Goal: Navigation & Orientation: Find specific page/section

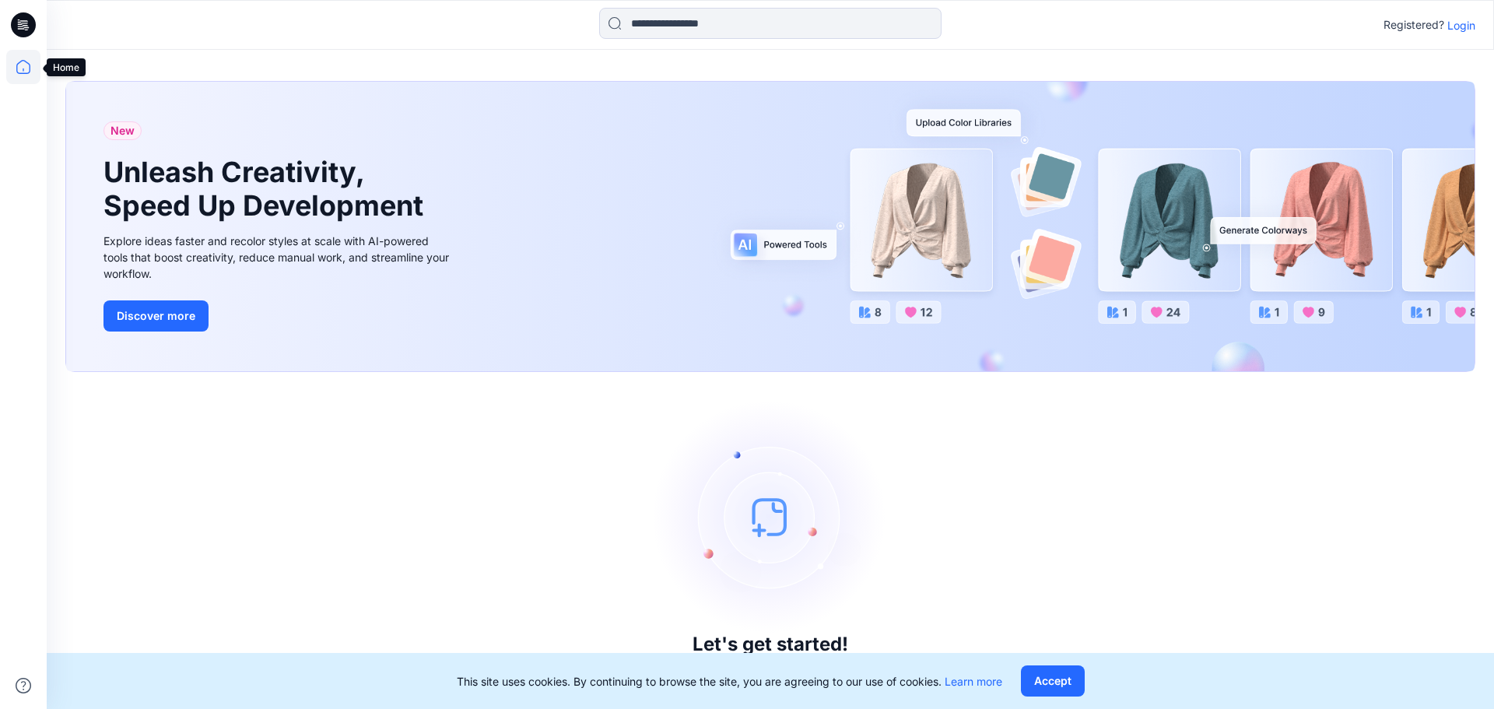
click at [28, 70] on icon at bounding box center [23, 67] width 34 height 34
click at [21, 65] on icon at bounding box center [23, 67] width 34 height 34
click at [1458, 26] on p "Login" at bounding box center [1461, 25] width 28 height 16
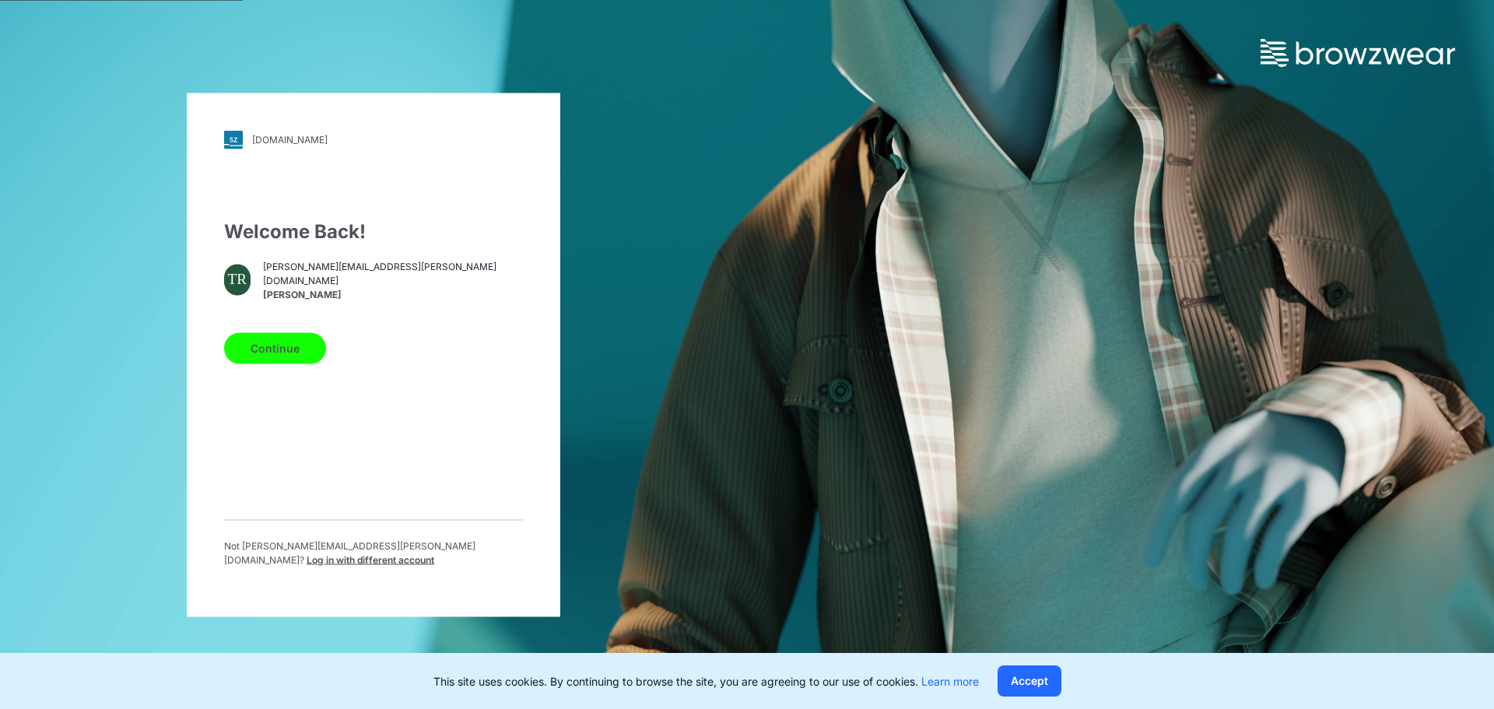
click at [292, 363] on button "Continue" at bounding box center [275, 347] width 102 height 31
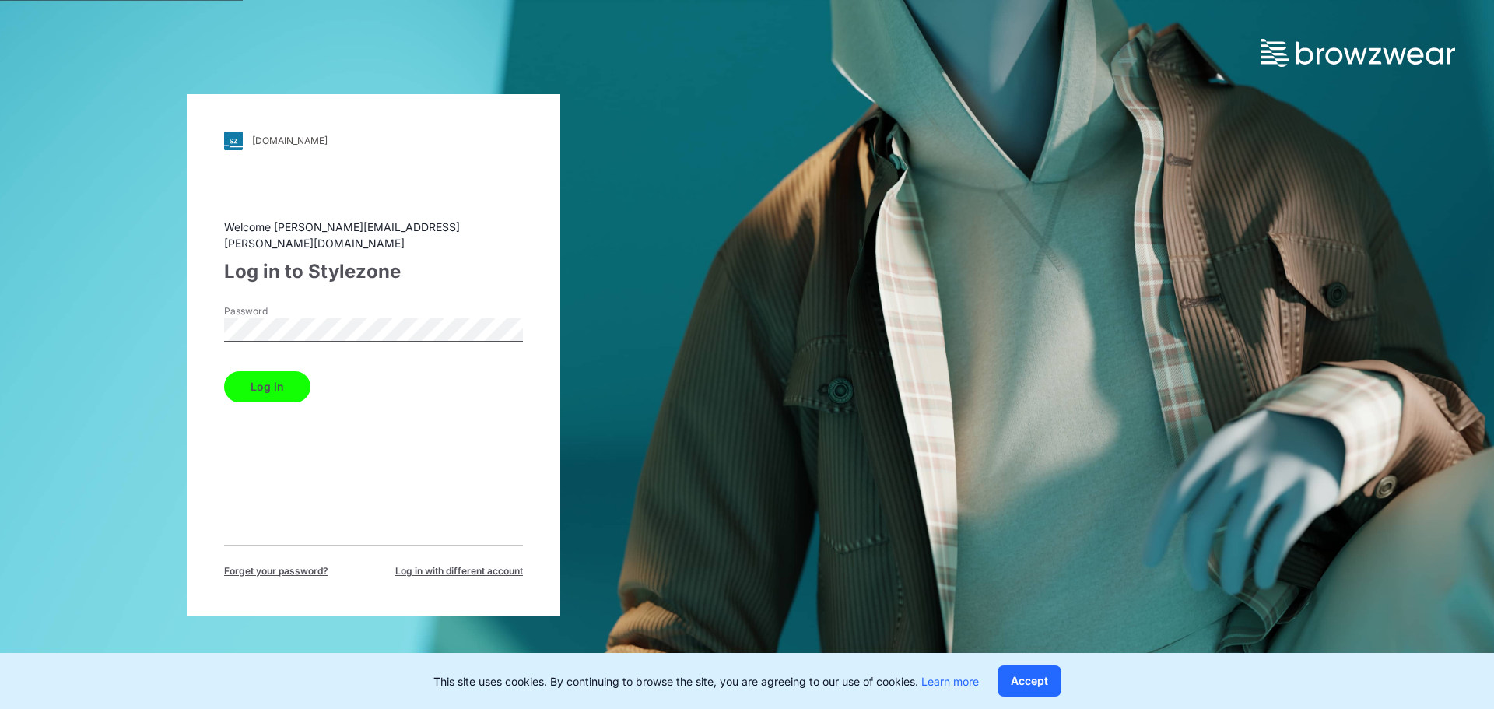
click at [224, 371] on button "Log in" at bounding box center [267, 386] width 86 height 31
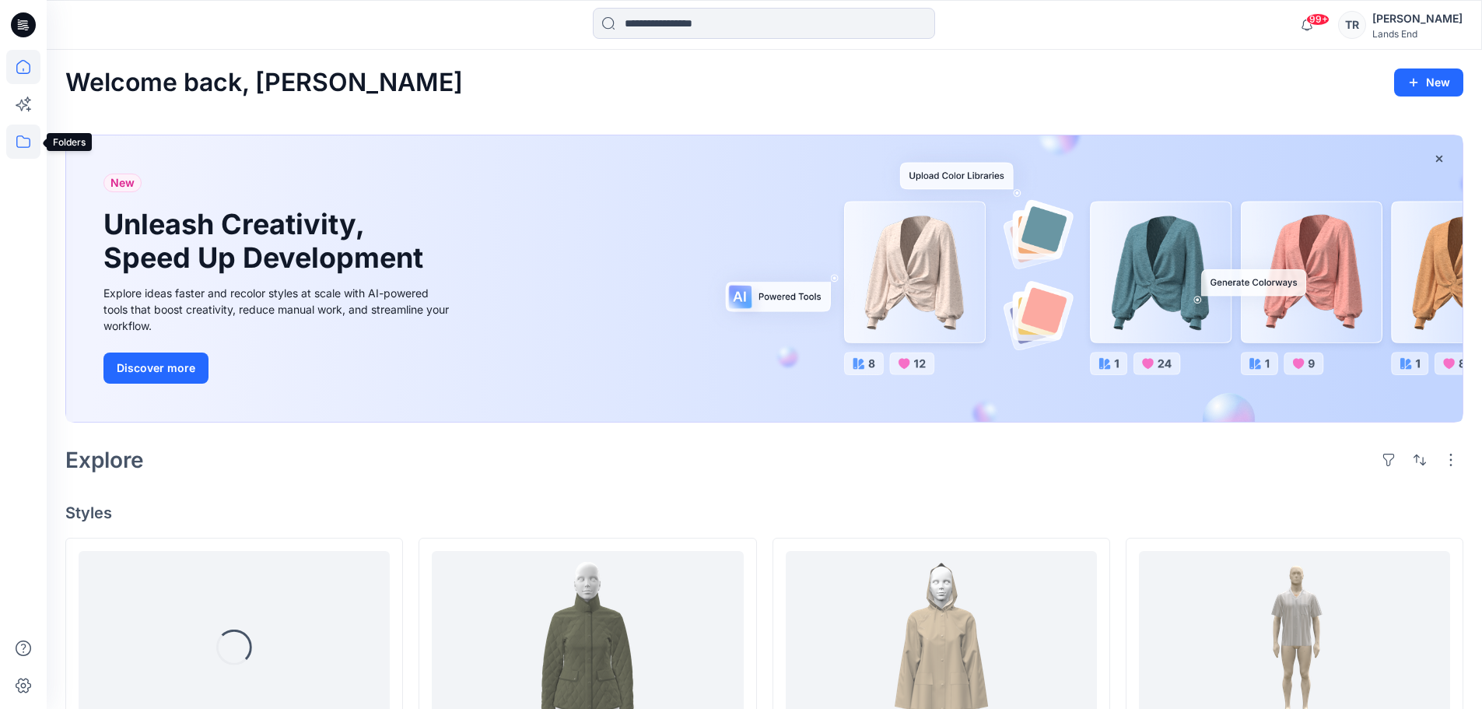
click at [35, 139] on icon at bounding box center [23, 141] width 34 height 34
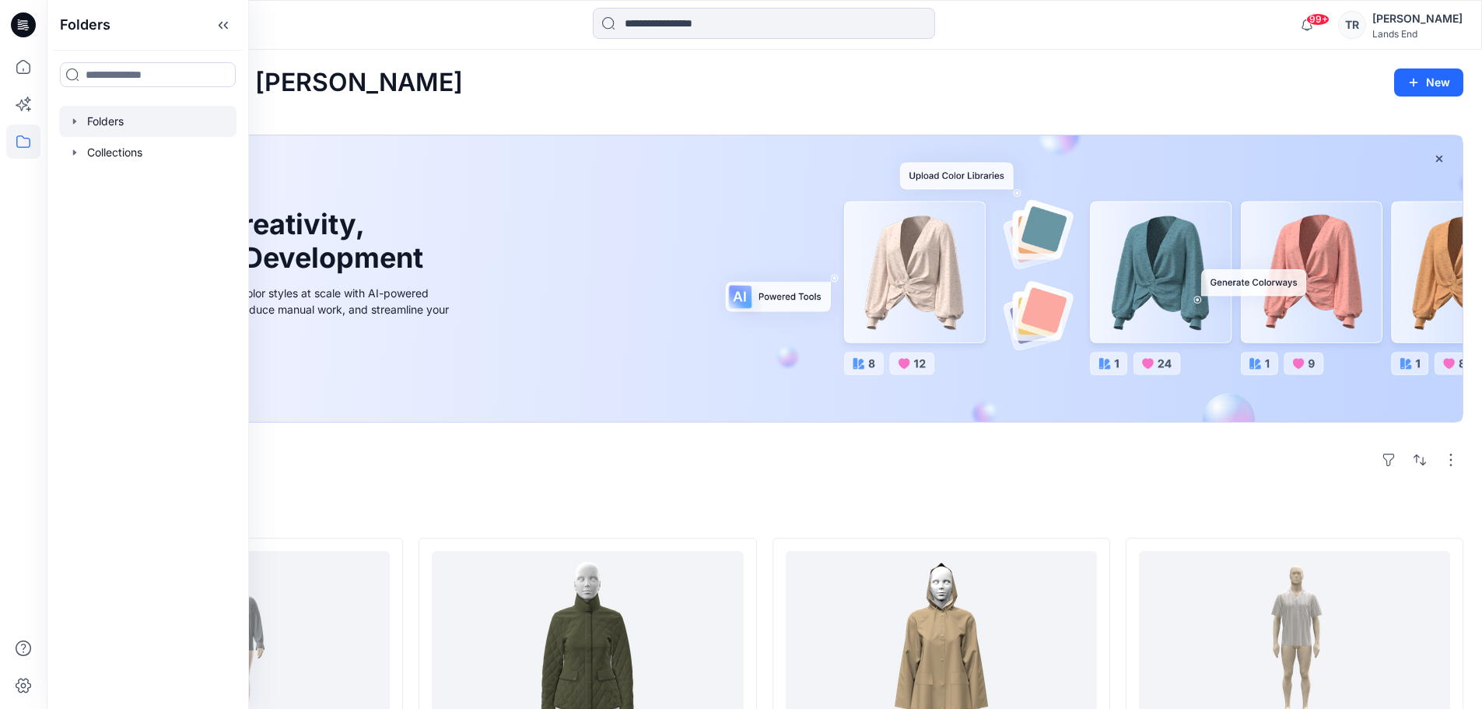
click at [127, 120] on div at bounding box center [147, 121] width 177 height 31
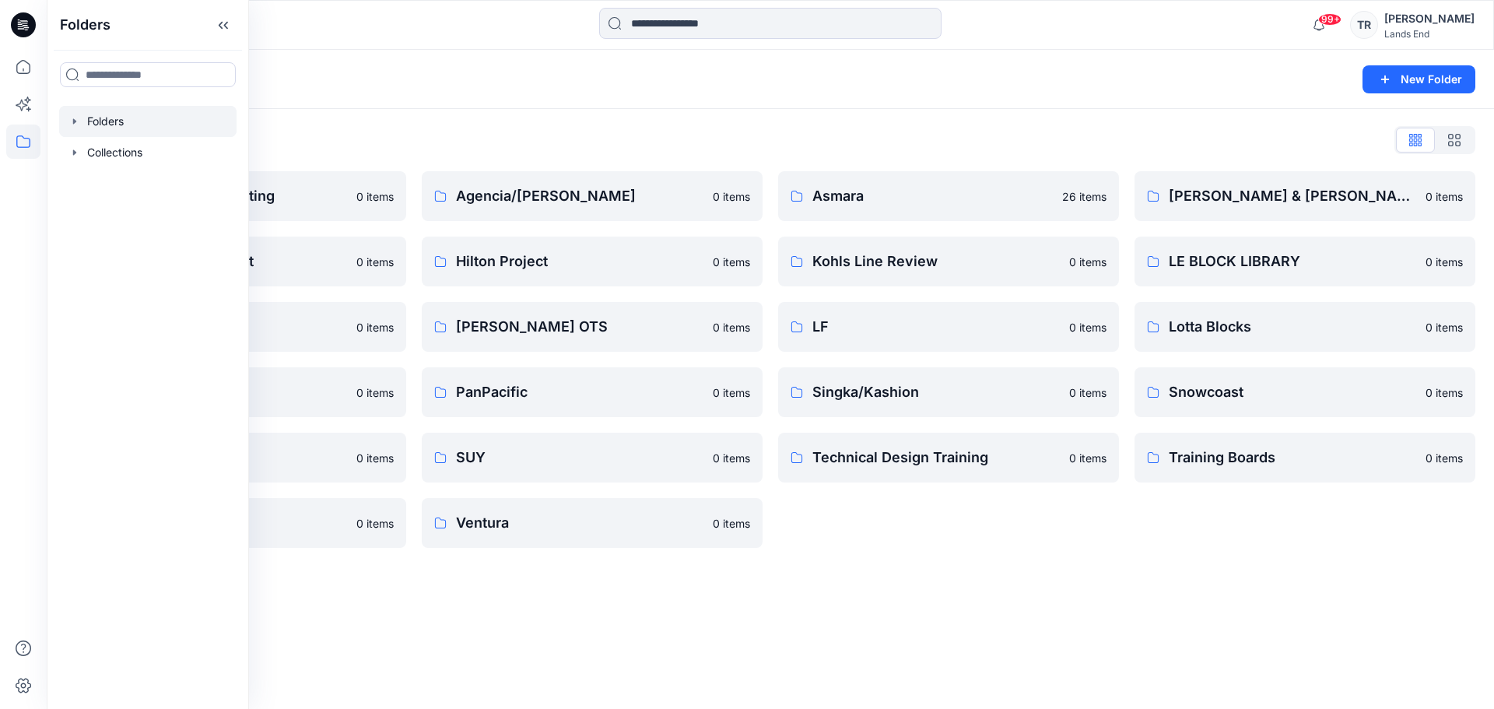
click at [968, 601] on div "Folders New Folder Folders List 3D Team Troubleshooting 0 items [DATE] Costume …" at bounding box center [770, 379] width 1447 height 659
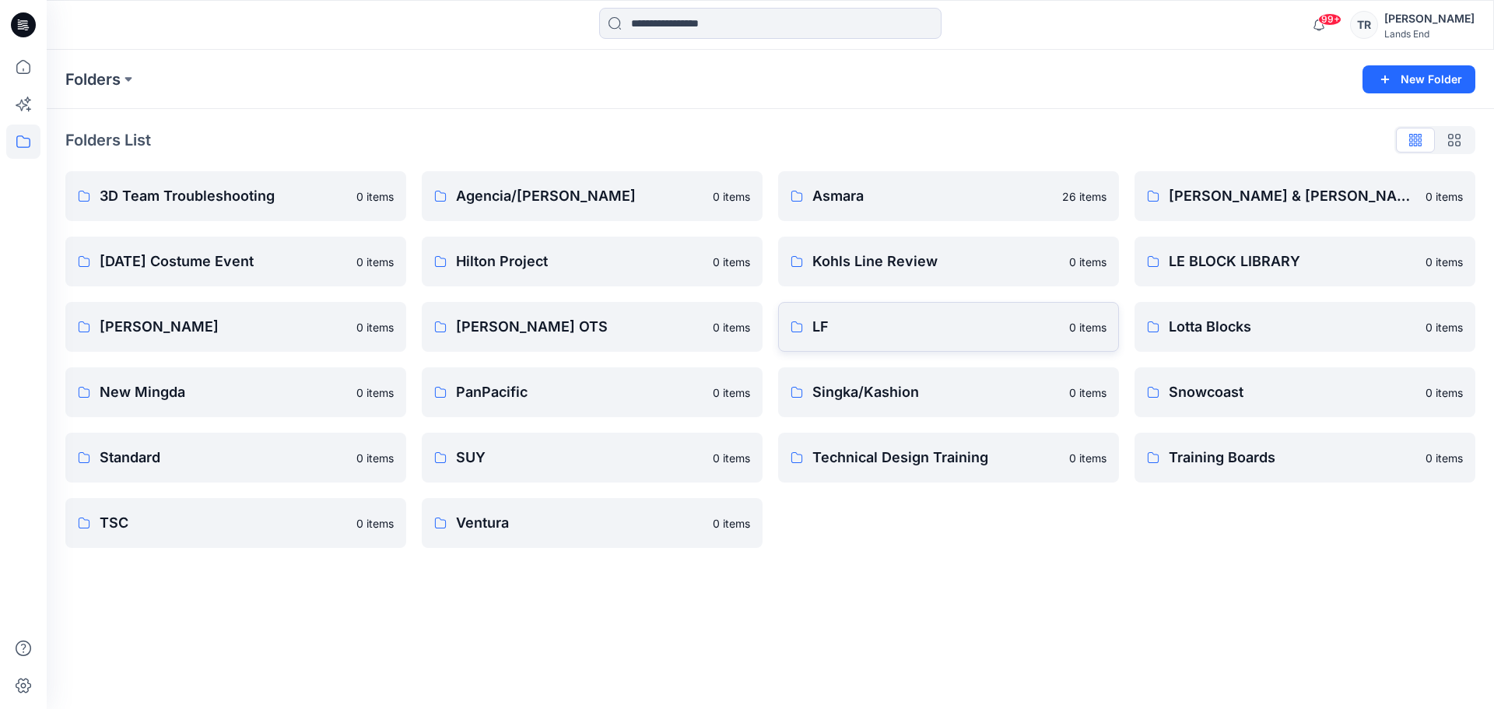
click at [876, 324] on p "LF" at bounding box center [935, 327] width 247 height 22
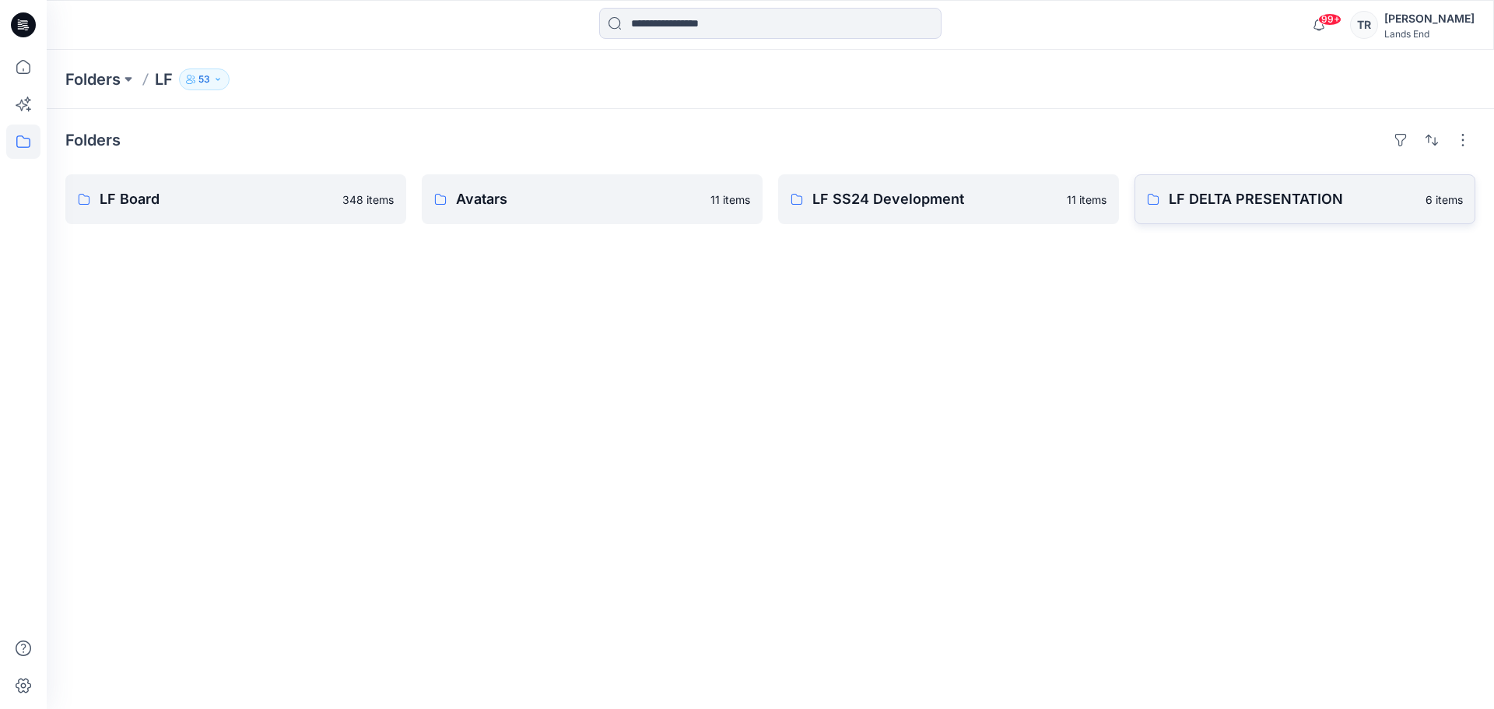
click at [1281, 210] on link "LF DELTA PRESENTATION 6 items" at bounding box center [1305, 199] width 341 height 50
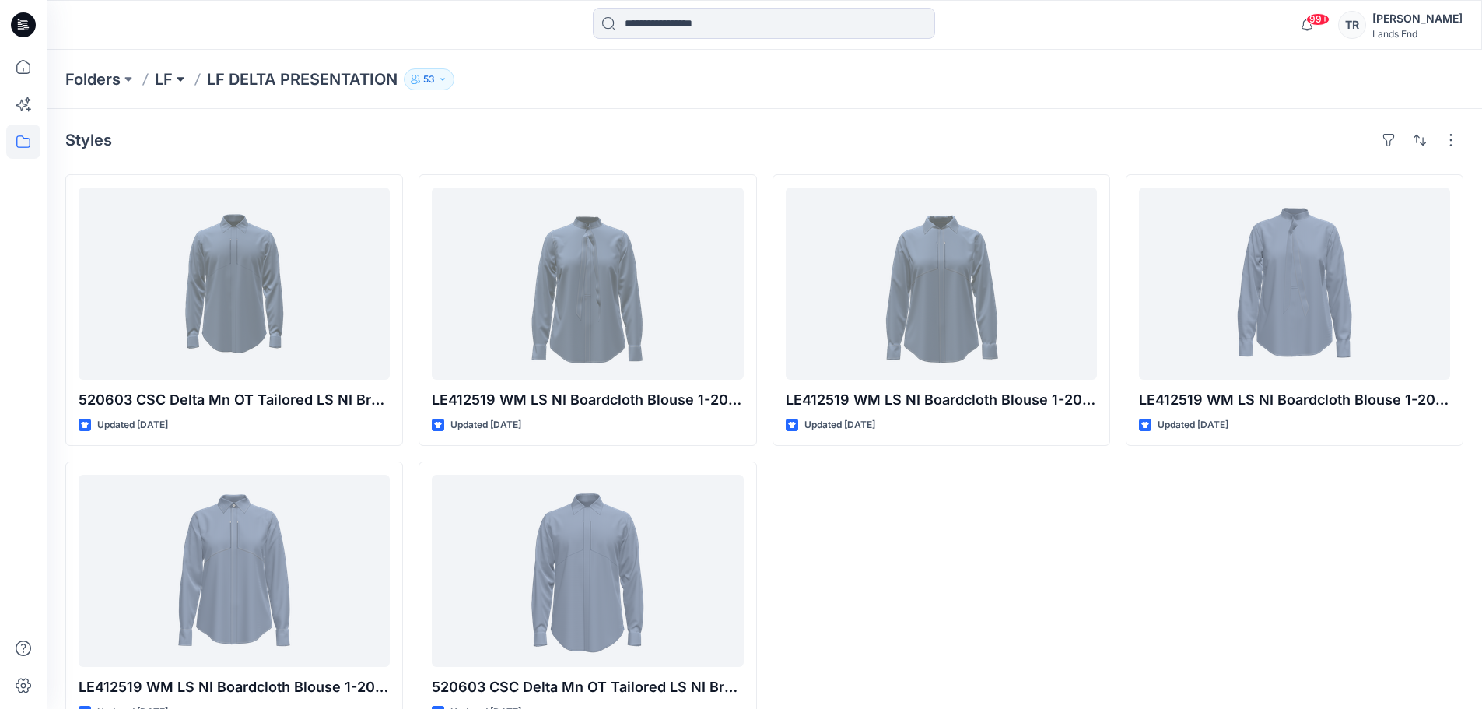
click at [175, 79] on button at bounding box center [181, 79] width 16 height 22
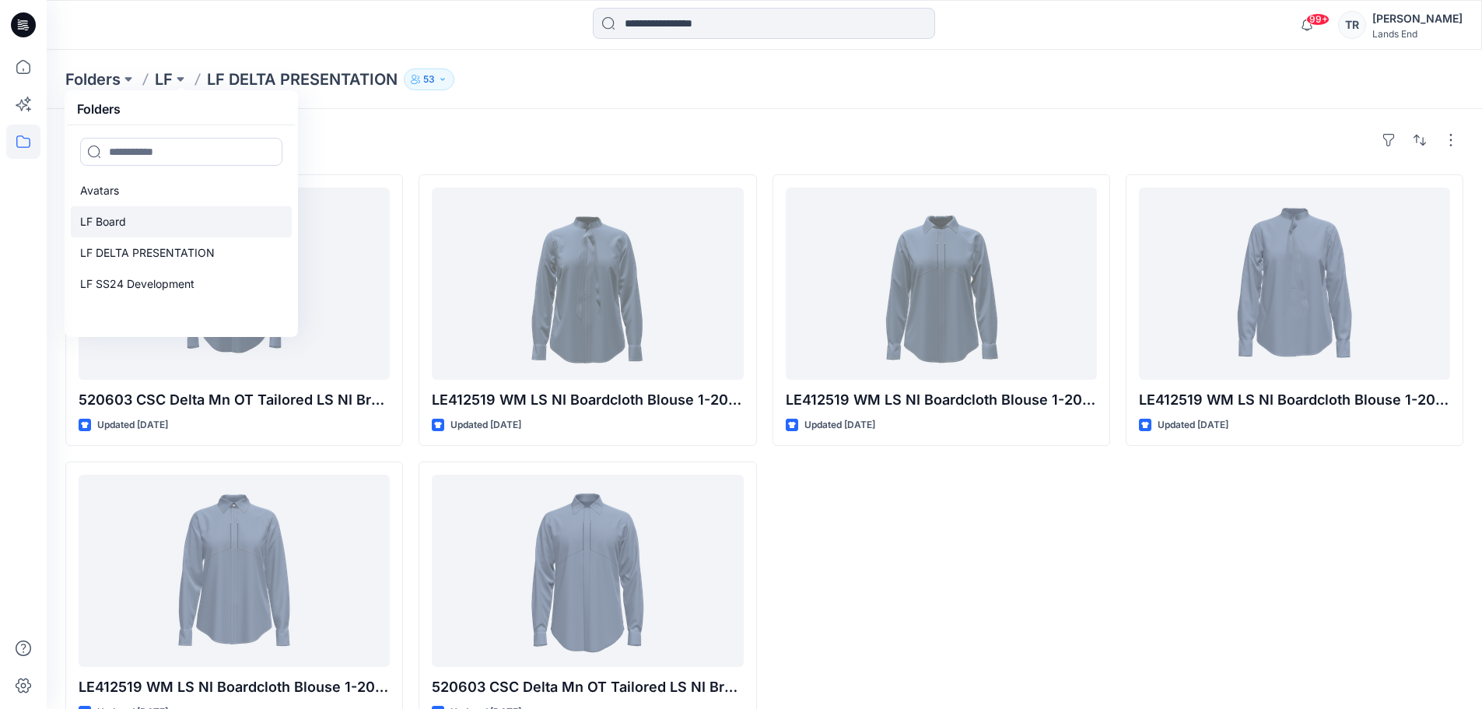
click at [128, 226] on link "LF Board" at bounding box center [181, 221] width 221 height 31
